Goal: Information Seeking & Learning: Learn about a topic

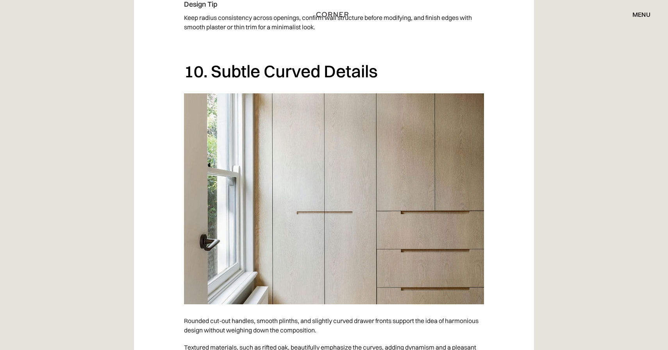
scroll to position [4170, 0]
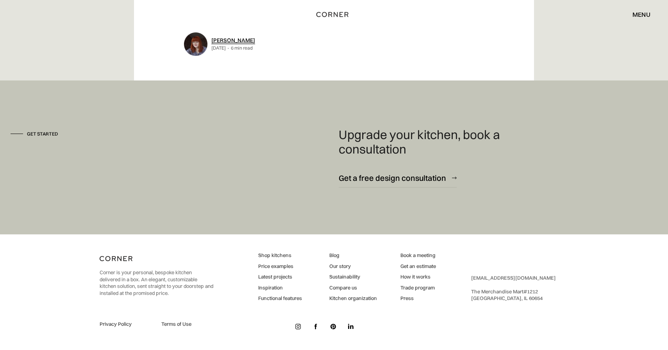
scroll to position [4238, 0]
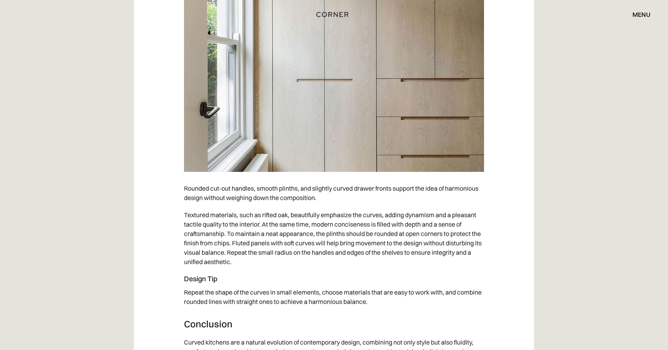
scroll to position [4301, 0]
